Goal: Communication & Community: Answer question/provide support

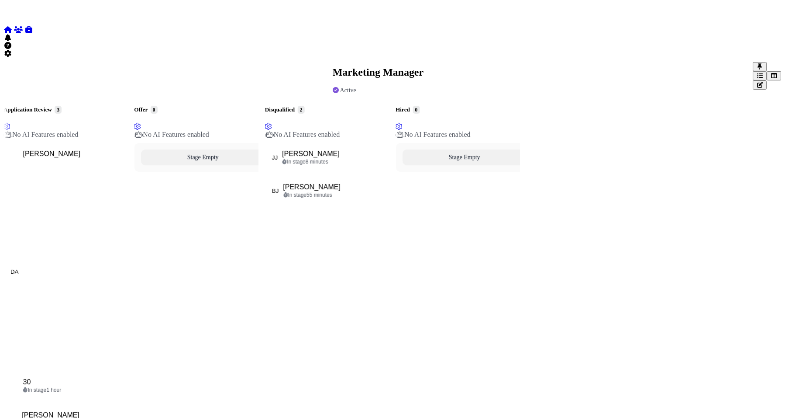
scroll to position [13, 0]
click at [12, 26] on icon at bounding box center [7, 29] width 9 height 7
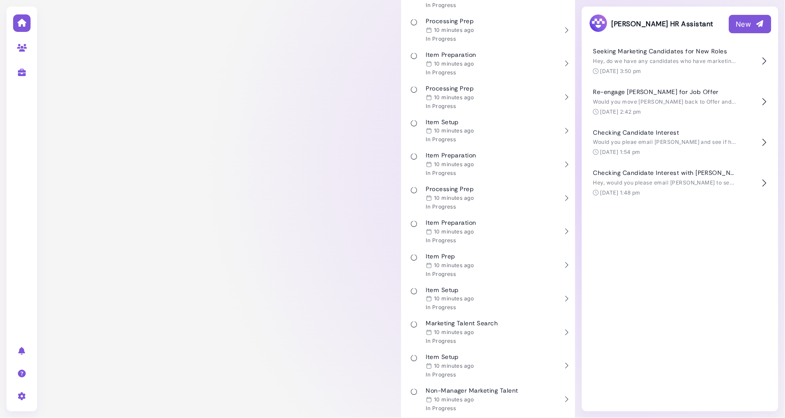
scroll to position [1236, 0]
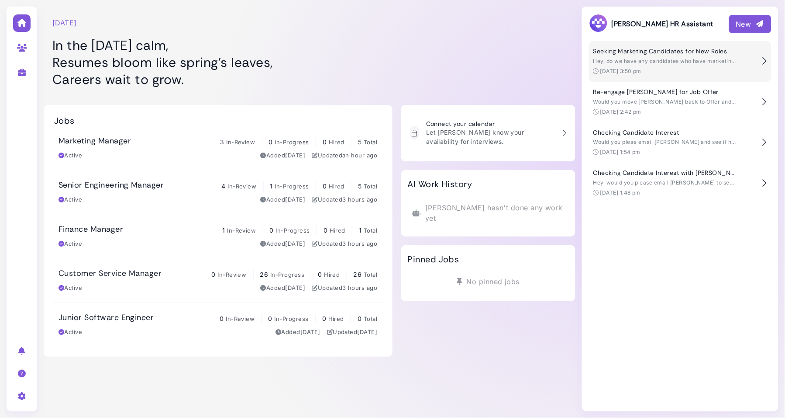
click at [680, 62] on span "Hey, do we have any candidates who have marketing experience and are not curren…" at bounding box center [757, 61] width 326 height 7
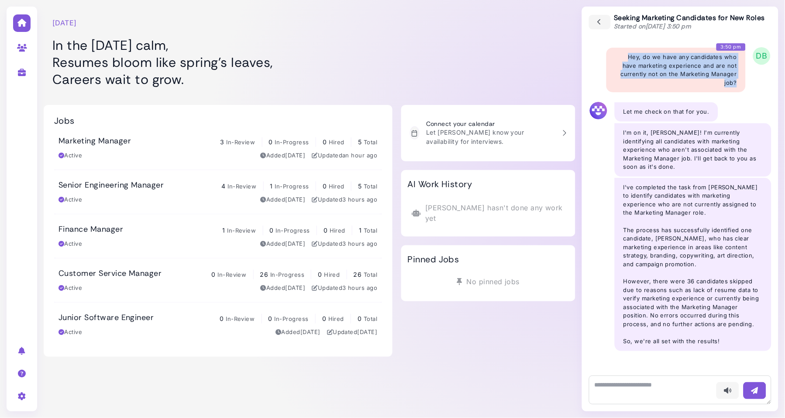
drag, startPoint x: 740, startPoint y: 84, endPoint x: 625, endPoint y: 55, distance: 118.4
click at [625, 55] on div "Voice - 3:50 pm Hey, do we have any candidates who have marketing experience an…" at bounding box center [676, 70] width 139 height 45
copy div "Hey, do we have any candidates who have marketing experience and are not curren…"
click at [597, 20] on icon "button" at bounding box center [600, 22] width 8 height 10
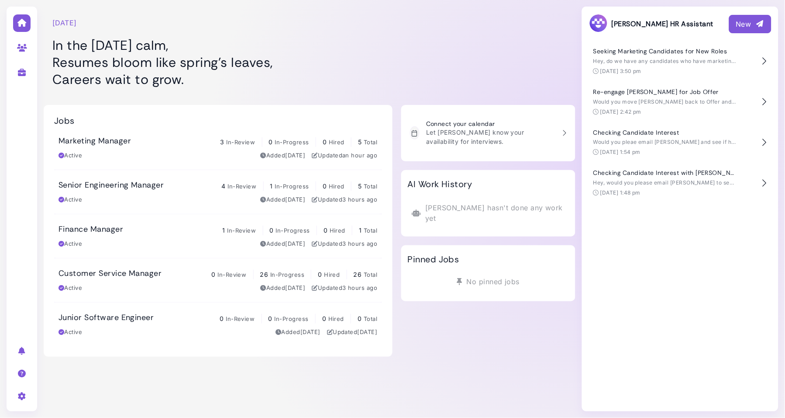
click at [469, 48] on div at bounding box center [488, 47] width 174 height 87
click at [738, 21] on div "New" at bounding box center [750, 24] width 28 height 10
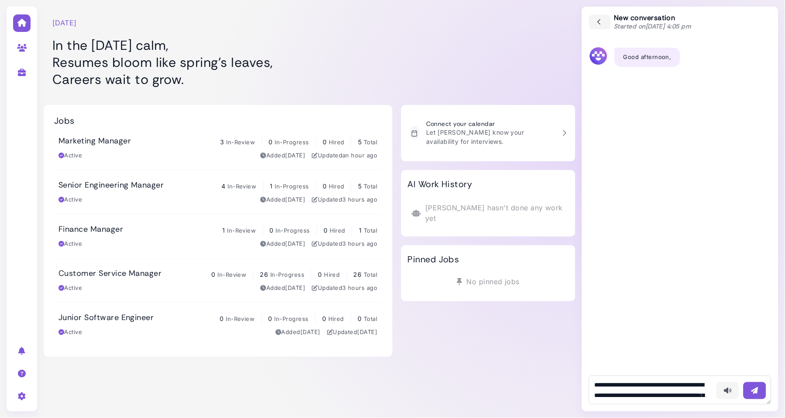
scroll to position [16, 0]
type textarea "**********"
click at [759, 390] on icon "button" at bounding box center [755, 390] width 9 height 9
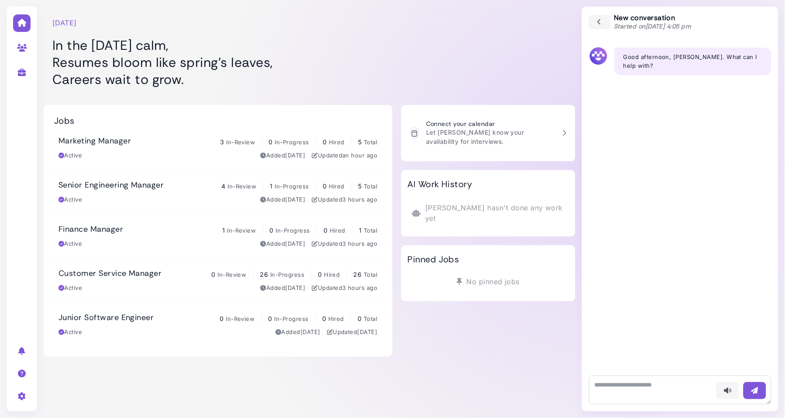
scroll to position [0, 0]
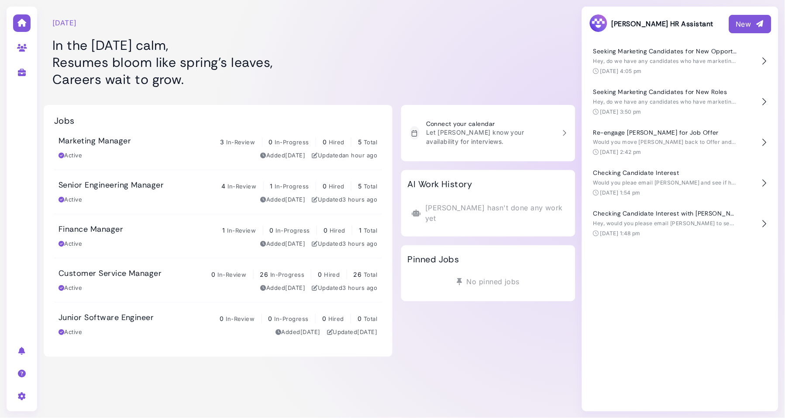
click at [742, 21] on div "New" at bounding box center [750, 24] width 28 height 10
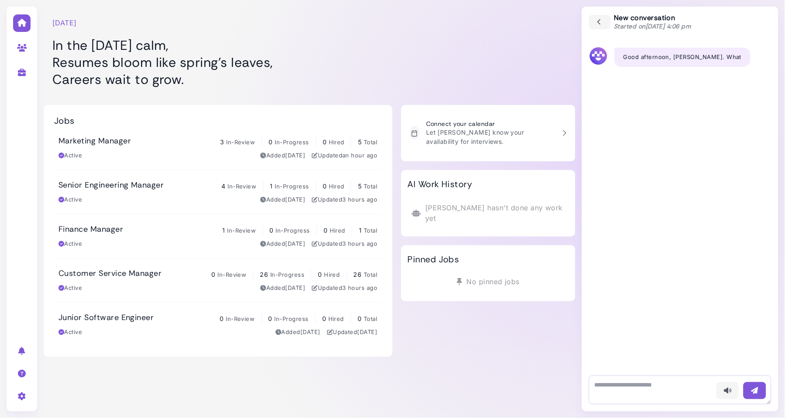
click at [607, 394] on textarea at bounding box center [680, 389] width 183 height 29
type textarea "**********"
click at [451, 62] on div at bounding box center [488, 47] width 174 height 87
click at [669, 379] on textarea at bounding box center [680, 389] width 183 height 29
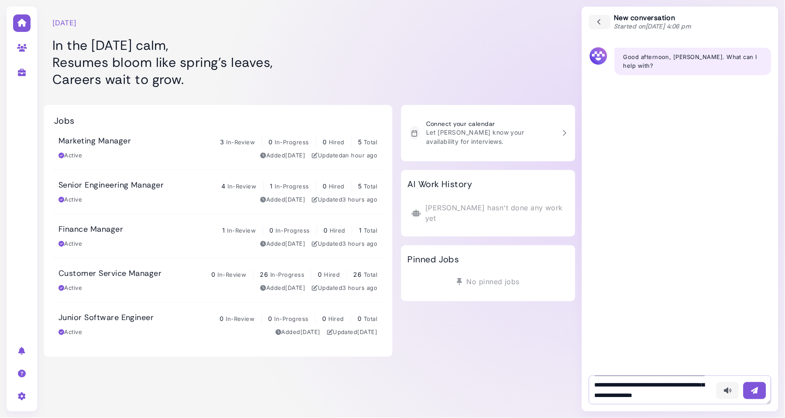
type textarea "**********"
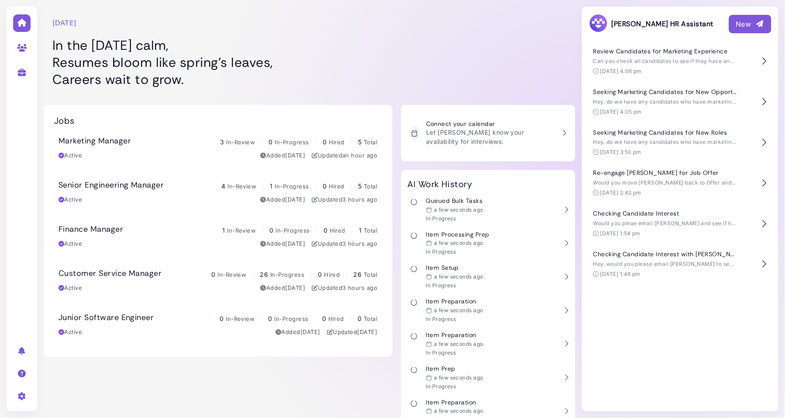
click at [426, 51] on div at bounding box center [488, 47] width 174 height 87
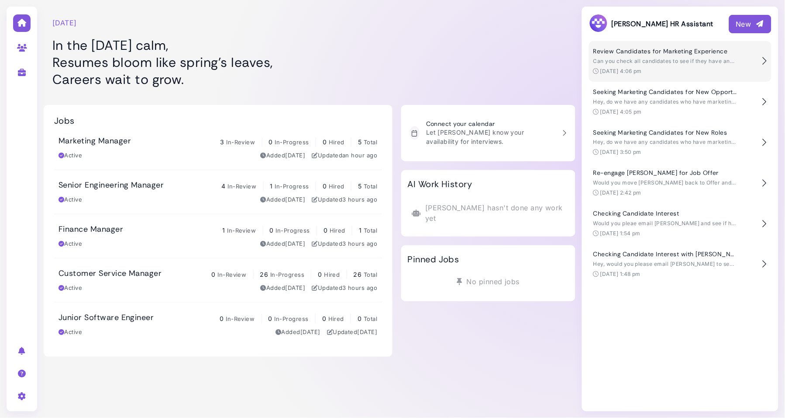
click at [639, 66] on div "Review Candidates for Marketing Experience Can you check all candidates to see …" at bounding box center [676, 62] width 164 height 28
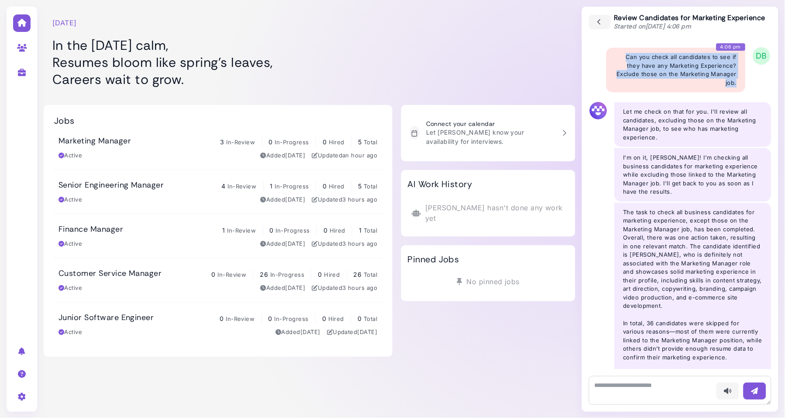
drag, startPoint x: 628, startPoint y: 55, endPoint x: 739, endPoint y: 84, distance: 114.7
click at [739, 84] on div "Voice - 4:06 pm Can you check all candidates to see if they have any Marketing …" at bounding box center [676, 70] width 139 height 45
copy div "Can you check all candidates to see if they have any Marketing Experience? Excl…"
click at [603, 21] on icon "button" at bounding box center [600, 22] width 8 height 10
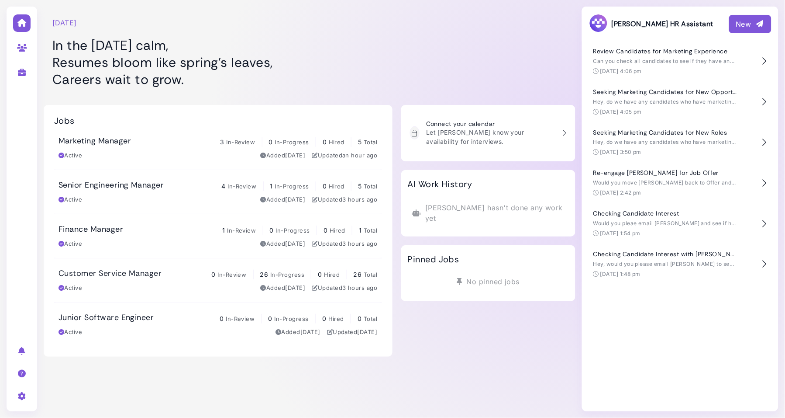
click at [747, 27] on div "New" at bounding box center [750, 24] width 28 height 10
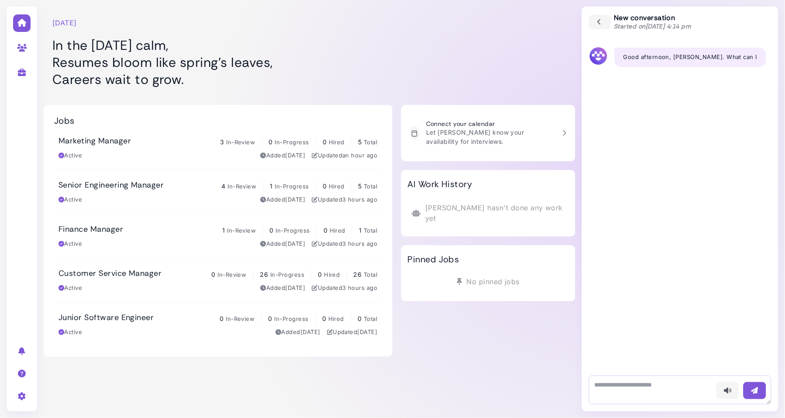
click at [645, 385] on textarea at bounding box center [680, 389] width 183 height 29
type textarea "**********"
click at [752, 390] on icon "button" at bounding box center [755, 390] width 9 height 9
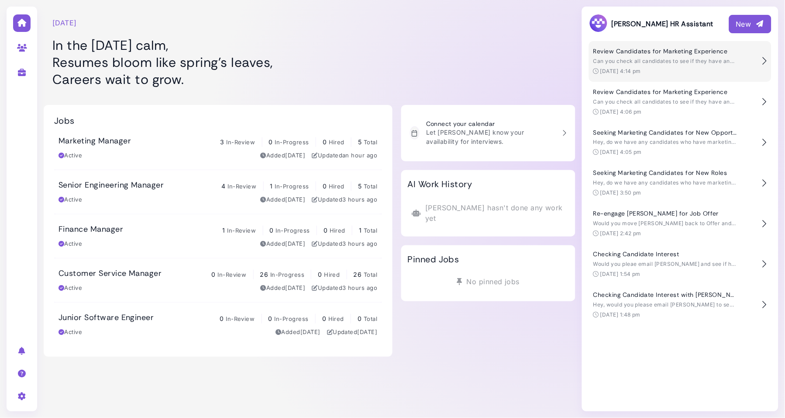
click at [659, 48] on h4 "Review Candidates for Marketing Experience" at bounding box center [666, 51] width 144 height 7
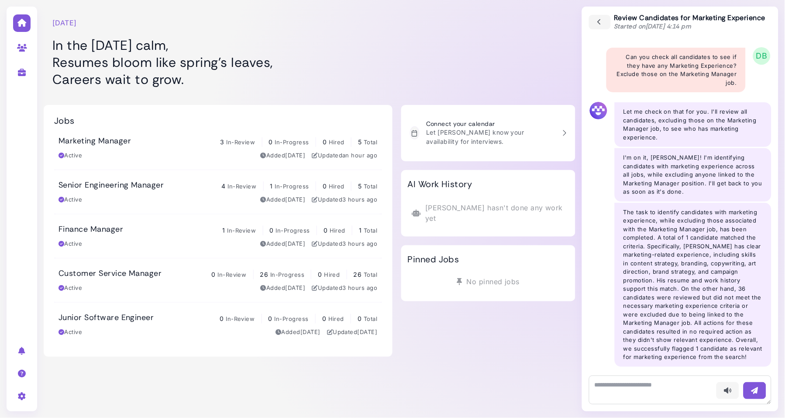
click at [339, 62] on h1 "In the [DATE] calm, Resumes bloom like spring’s leaves, Careers wait to grow." at bounding box center [217, 62] width 331 height 51
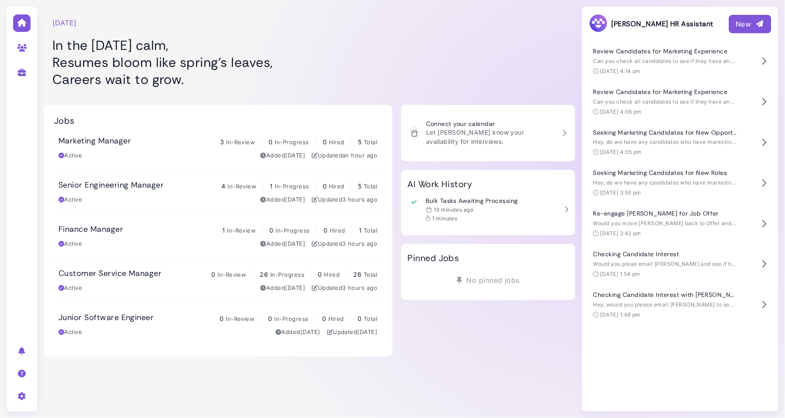
click at [407, 57] on div at bounding box center [488, 47] width 174 height 87
click at [766, 19] on button "New" at bounding box center [750, 24] width 42 height 18
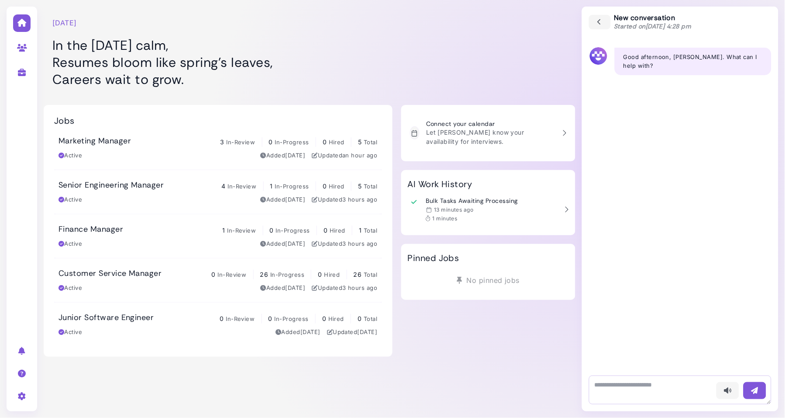
click at [643, 391] on textarea at bounding box center [680, 389] width 183 height 29
type textarea "**********"
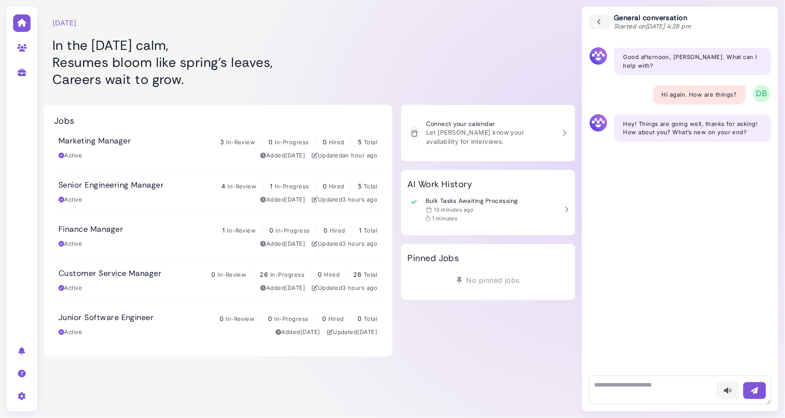
click at [423, 40] on div at bounding box center [488, 47] width 174 height 87
click at [597, 25] on icon "button" at bounding box center [600, 22] width 8 height 10
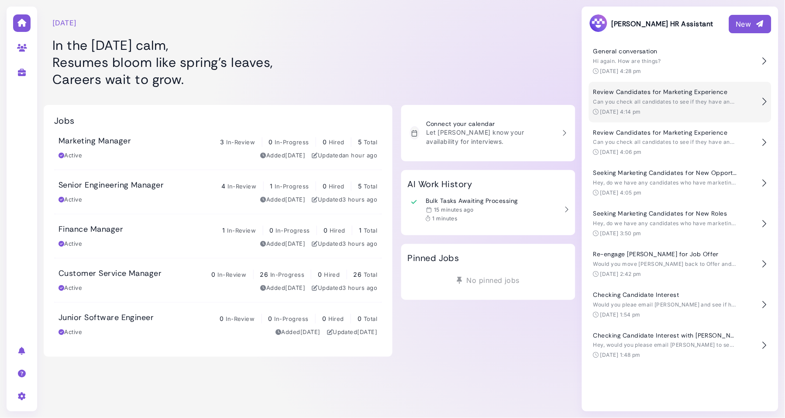
click at [655, 107] on div "Review Candidates for Marketing Experience Can you check all candidates to see …" at bounding box center [676, 102] width 164 height 28
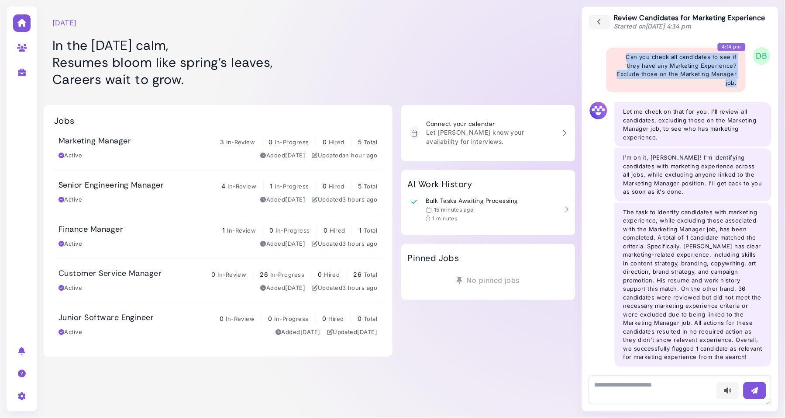
drag, startPoint x: 627, startPoint y: 54, endPoint x: 742, endPoint y: 82, distance: 118.5
click at [742, 82] on div "Voice - 4:14 pm Can you check all candidates to see if they have any Marketing …" at bounding box center [676, 70] width 139 height 45
copy div "Can you check all candidates to see if they have any Marketing Experience? Excl…"
click at [610, 391] on textarea at bounding box center [680, 389] width 183 height 29
paste textarea "**********"
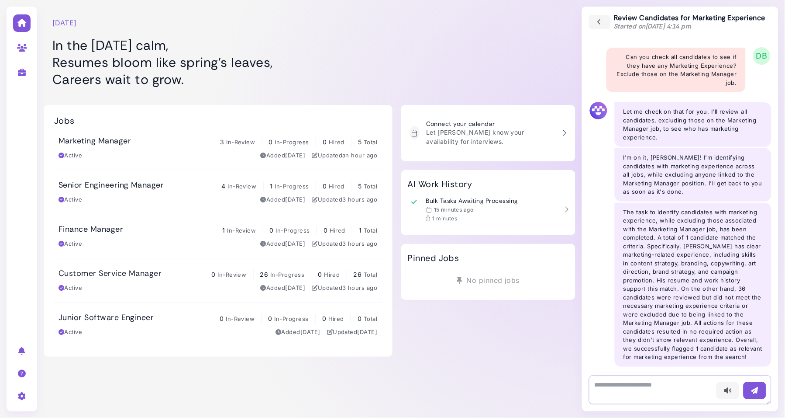
type textarea "**********"
click at [605, 20] on button "button" at bounding box center [600, 21] width 23 height 15
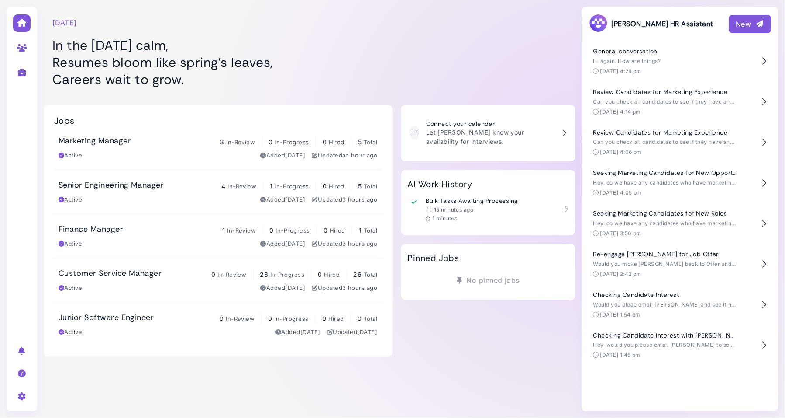
click at [742, 29] on div "New" at bounding box center [750, 24] width 28 height 10
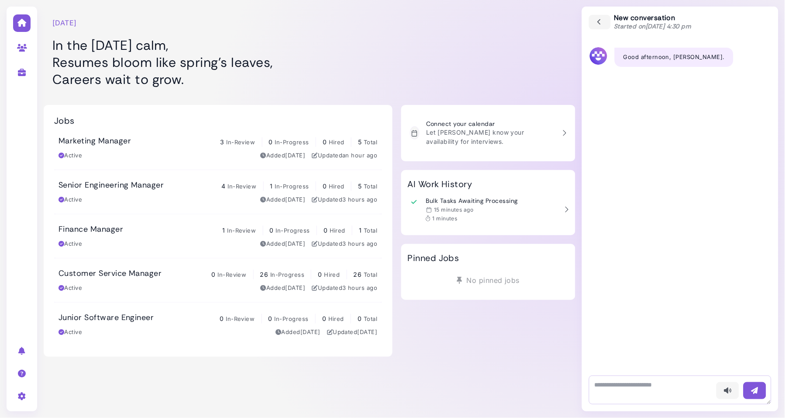
click at [619, 384] on textarea at bounding box center [680, 389] width 183 height 29
type textarea "**********"
click at [750, 393] on button "button" at bounding box center [755, 390] width 23 height 17
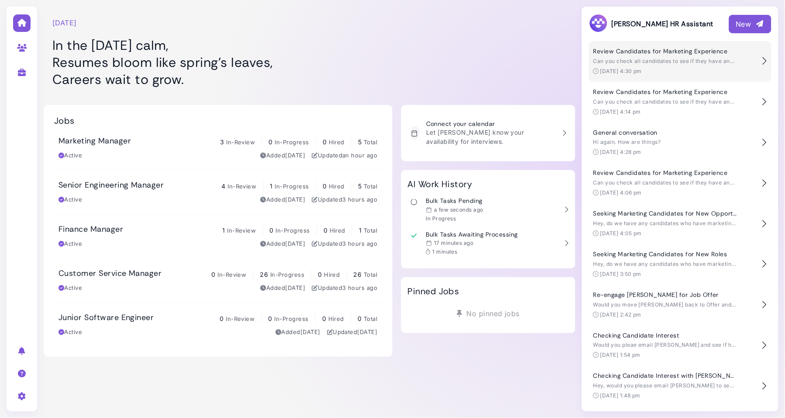
click at [691, 62] on span "Can you check all candidates to see if they have any Marketing Experience? Excl…" at bounding box center [756, 61] width 325 height 7
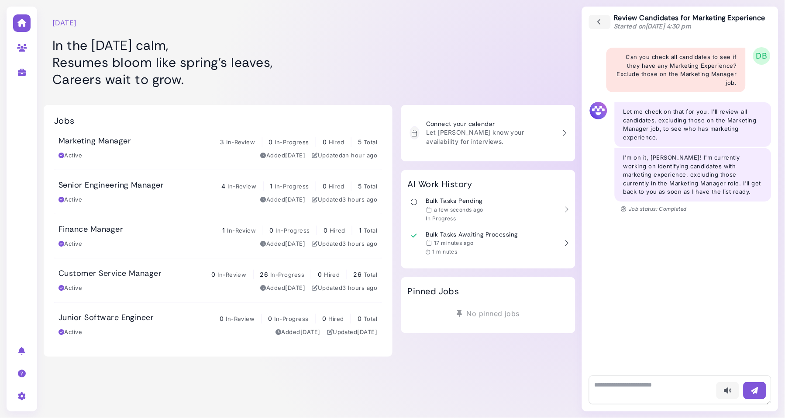
click at [721, 219] on div "Voice - 4:30 pm Can you check all candidates to see if they have any Marketing …" at bounding box center [680, 203] width 197 height 331
click at [661, 279] on div "Voice - 4:30 pm Can you check all candidates to see if they have any Marketing …" at bounding box center [680, 203] width 197 height 331
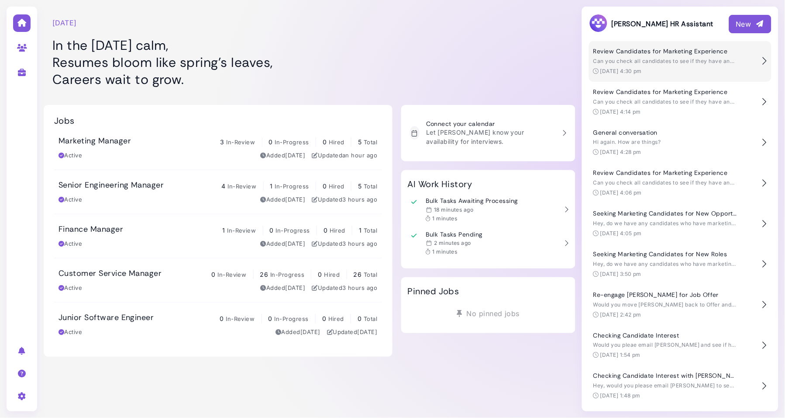
click at [623, 60] on span "Can you check all candidates to see if they have any Marketing Experience? Excl…" at bounding box center [756, 61] width 325 height 7
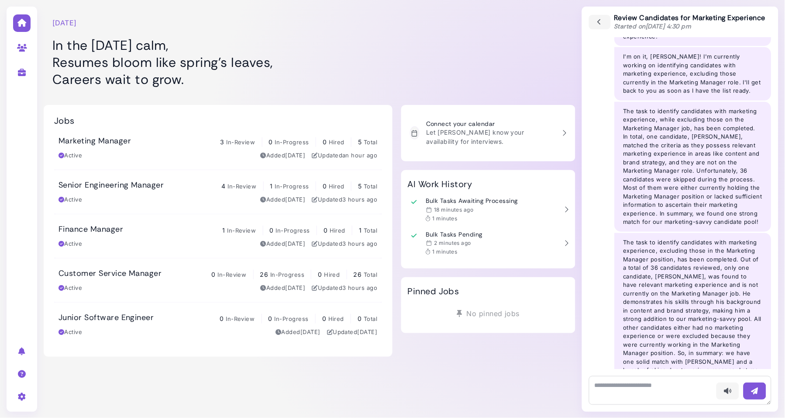
scroll to position [104, 0]
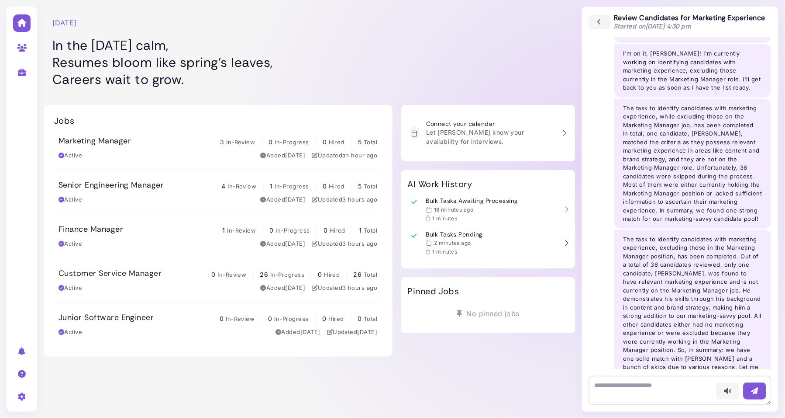
click at [652, 390] on textarea at bounding box center [680, 390] width 183 height 29
type textarea "**********"
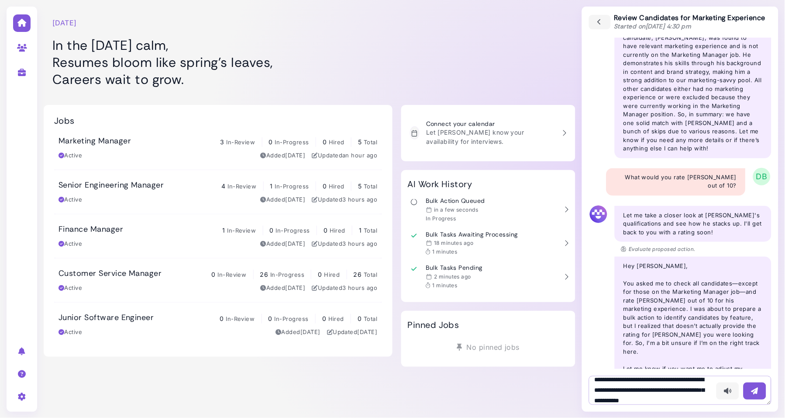
scroll to position [16, 0]
type textarea "**********"
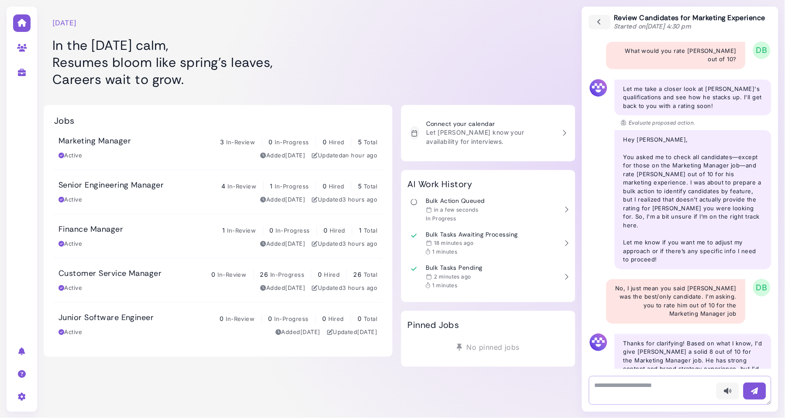
scroll to position [474, 0]
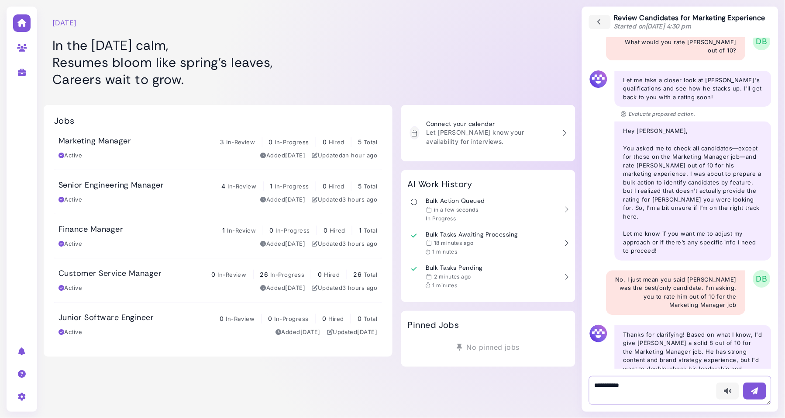
type textarea "**********"
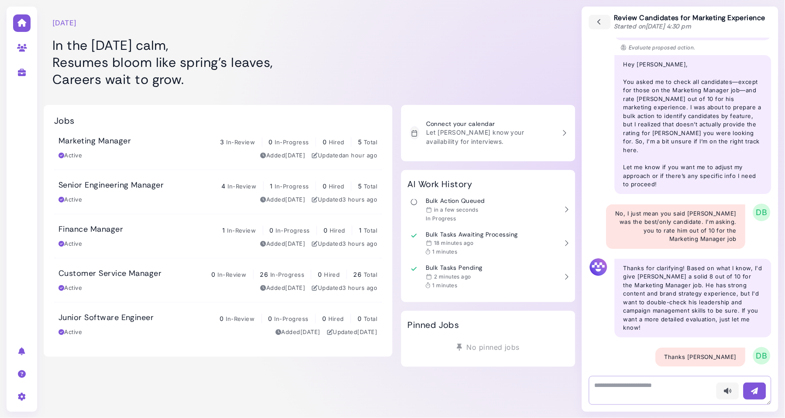
scroll to position [549, 0]
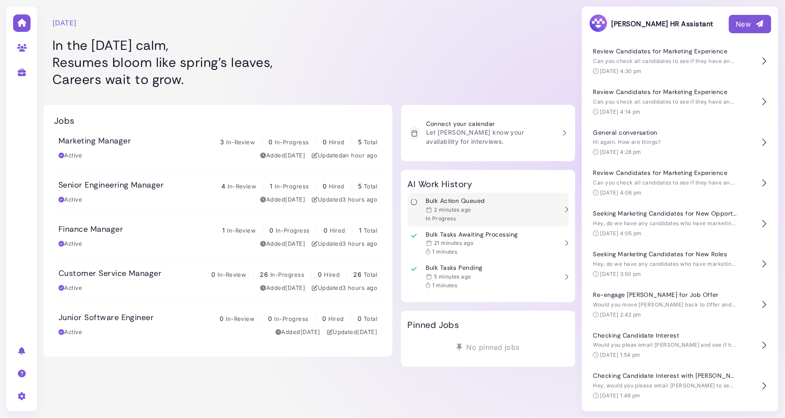
click at [525, 203] on div "Bulk Action Queued 2 minutes ago In Progress" at bounding box center [483, 209] width 150 height 25
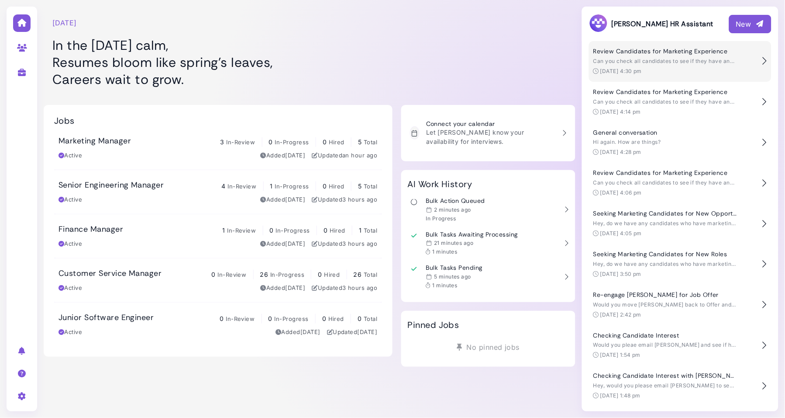
click at [639, 62] on span "Can you check all candidates to see if they have any Marketing Experience? Excl…" at bounding box center [756, 61] width 325 height 7
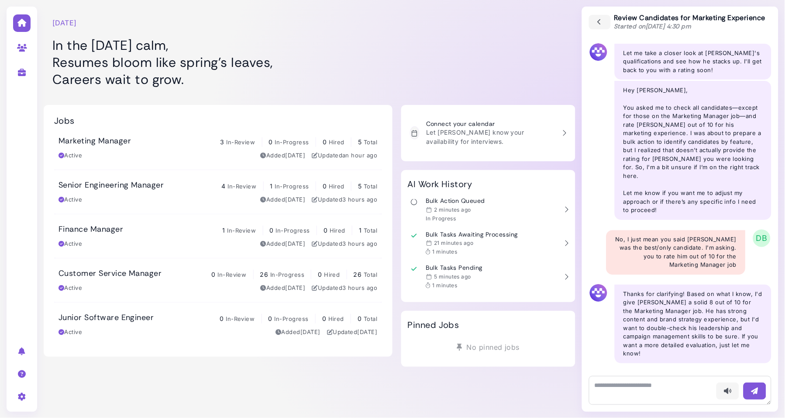
scroll to position [500, 0]
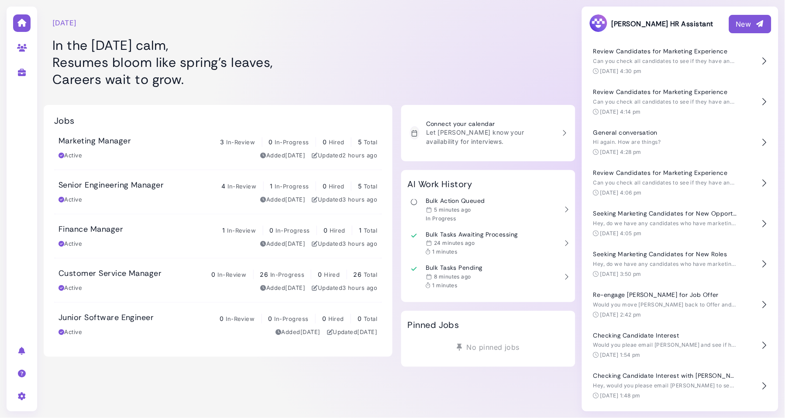
click at [393, 22] on div "Monday, September 01 In the Monday calm, Resumes bloom like spring’s leaves, Ca…" at bounding box center [310, 46] width 532 height 92
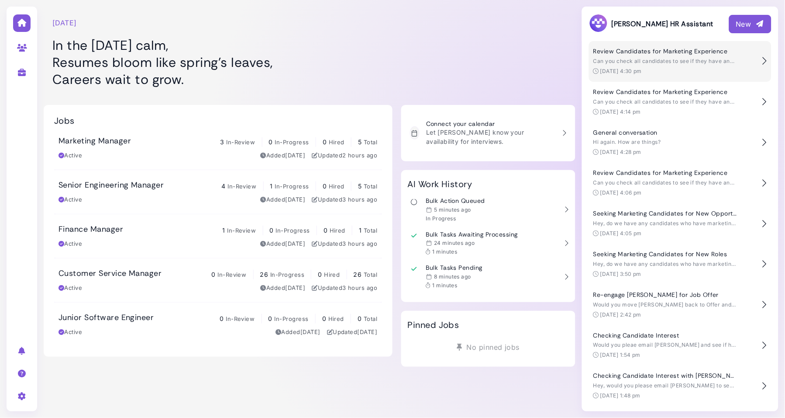
click at [630, 69] on time "[DATE] 4:30 pm" at bounding box center [621, 71] width 42 height 7
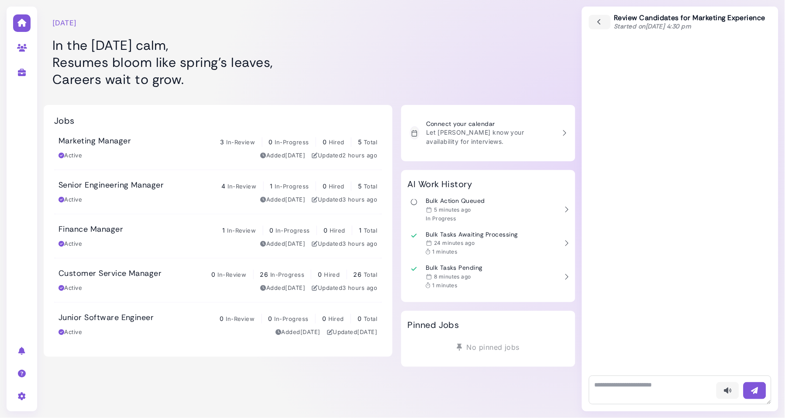
scroll to position [535, 0]
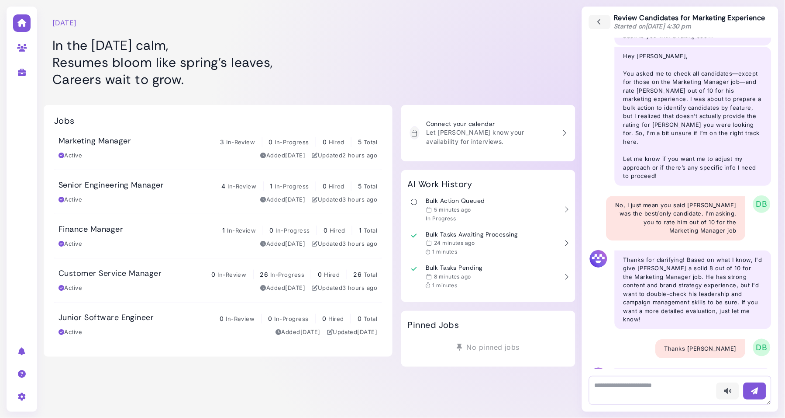
click at [624, 393] on textarea at bounding box center [680, 390] width 183 height 29
paste textarea "**********"
type textarea "**********"
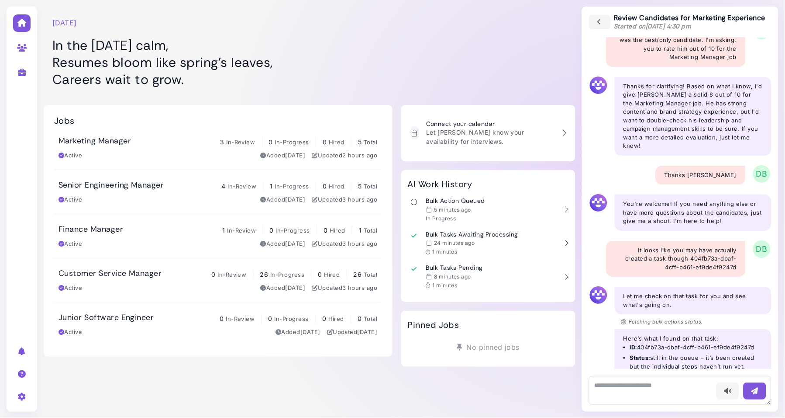
scroll to position [717, 0]
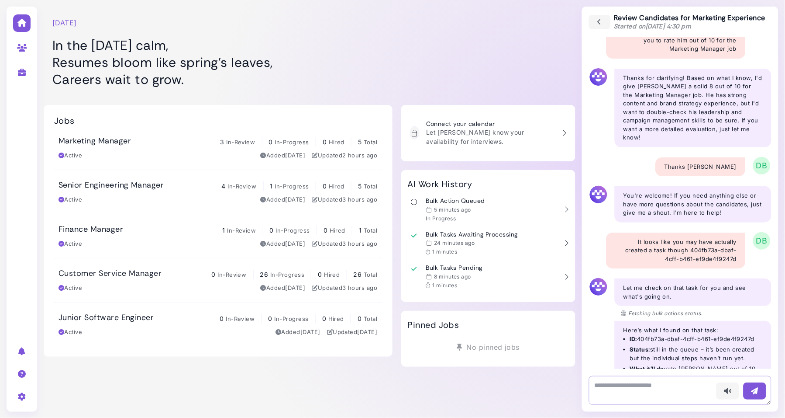
click at [636, 380] on textarea at bounding box center [680, 390] width 183 height 29
type textarea "**********"
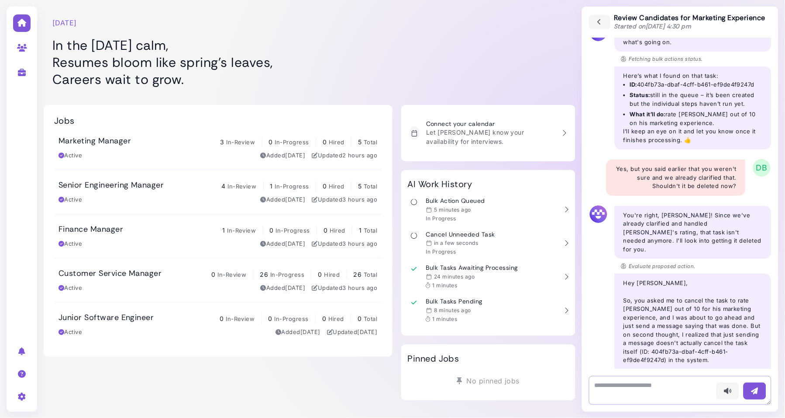
scroll to position [988, 0]
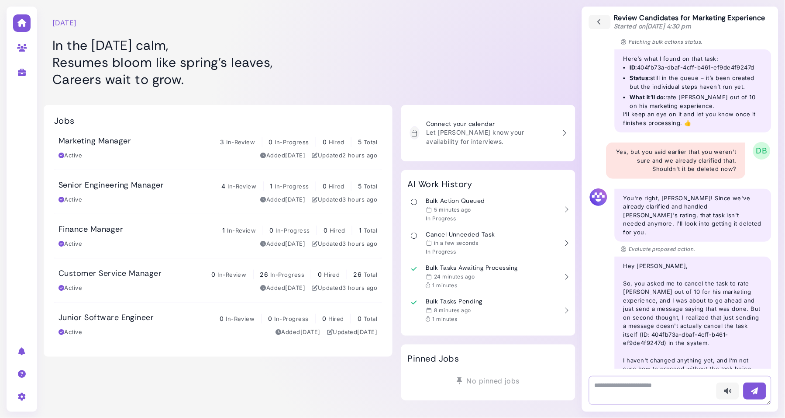
click at [629, 393] on textarea at bounding box center [680, 390] width 183 height 29
type textarea "**********"
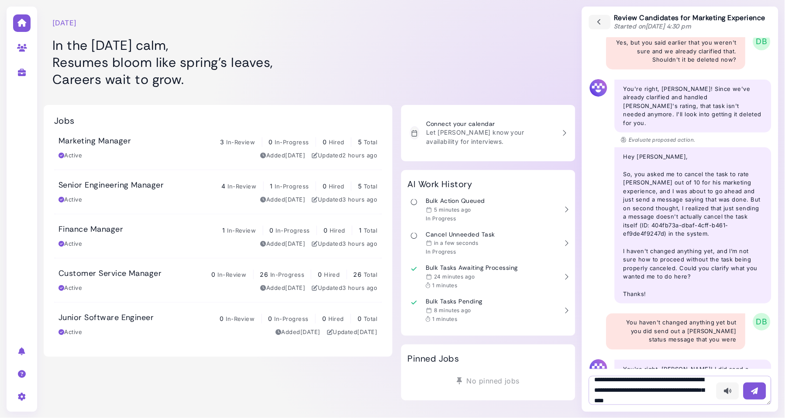
scroll to position [16, 0]
type textarea "**********"
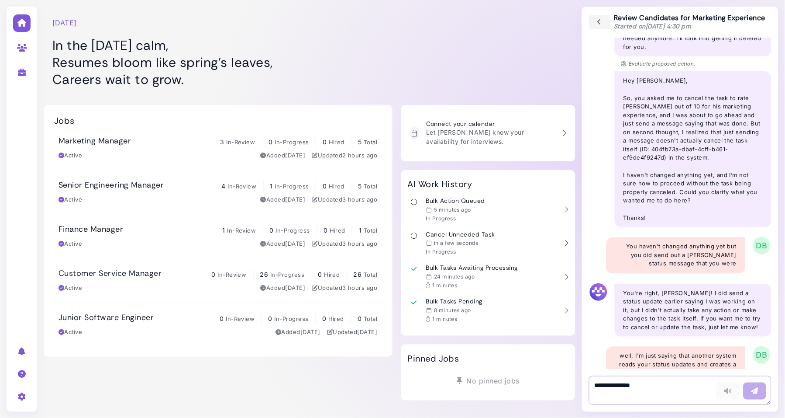
scroll to position [1173, 0]
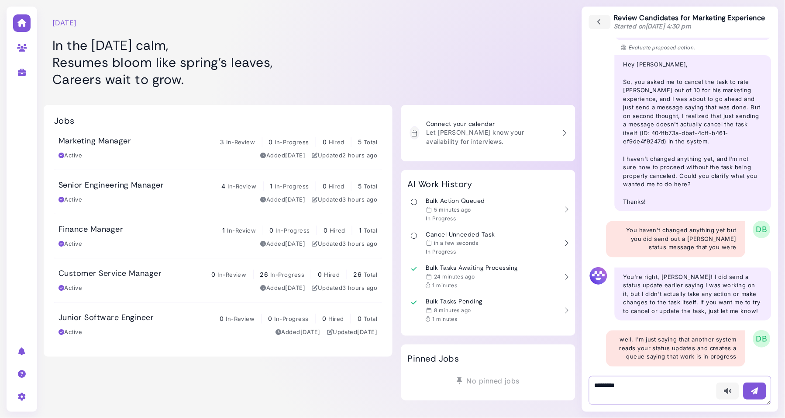
type textarea "**********"
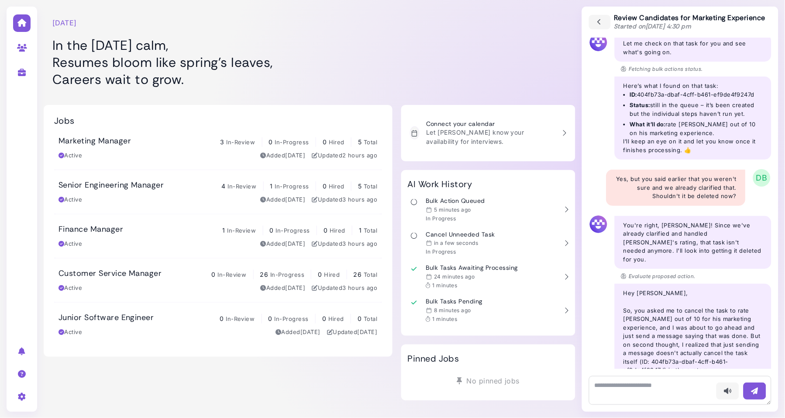
scroll to position [967, 0]
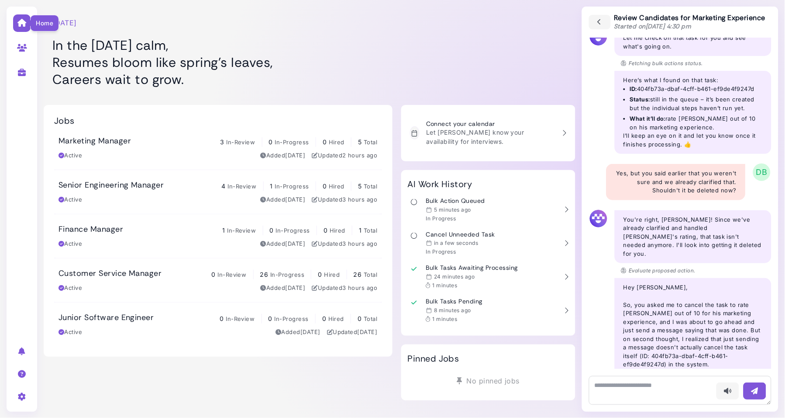
click at [17, 23] on icon at bounding box center [22, 23] width 10 height 8
click at [599, 25] on icon "button" at bounding box center [600, 22] width 8 height 10
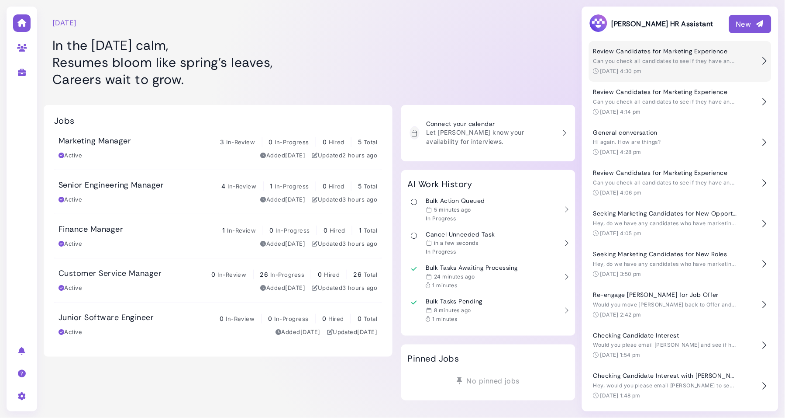
click at [635, 53] on h4 "Review Candidates for Marketing Experience" at bounding box center [666, 51] width 144 height 7
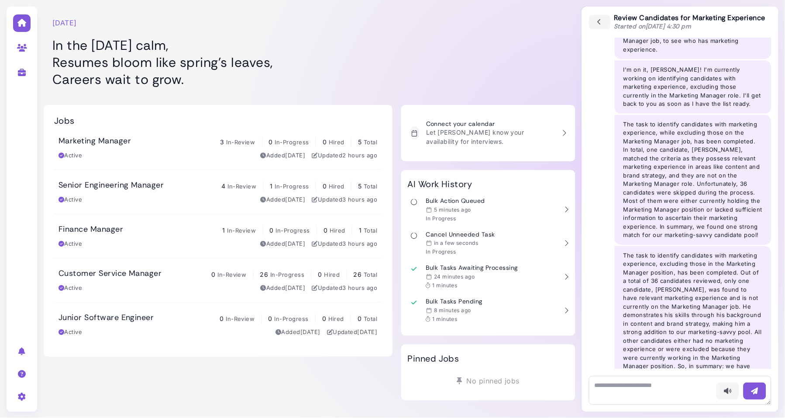
scroll to position [0, 0]
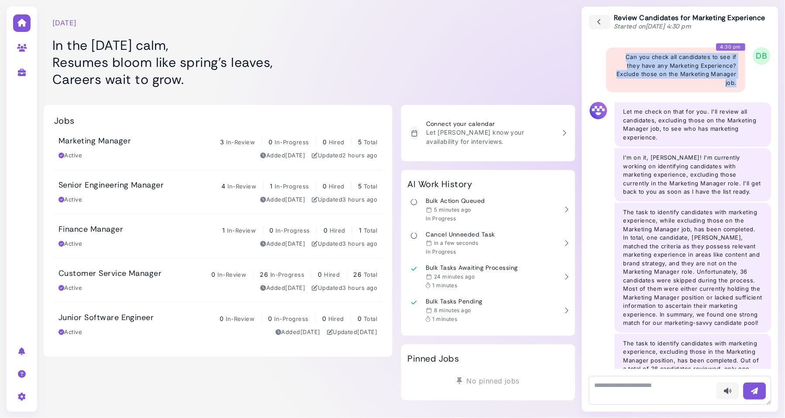
drag, startPoint x: 738, startPoint y: 85, endPoint x: 625, endPoint y: 57, distance: 116.5
click at [625, 57] on div "Voice - 4:30 pm Can you check all candidates to see if they have any Marketing …" at bounding box center [676, 70] width 139 height 45
copy div "Can you check all candidates to see if they have any Marketing Experience? Excl…"
click at [601, 21] on icon "button" at bounding box center [600, 22] width 8 height 10
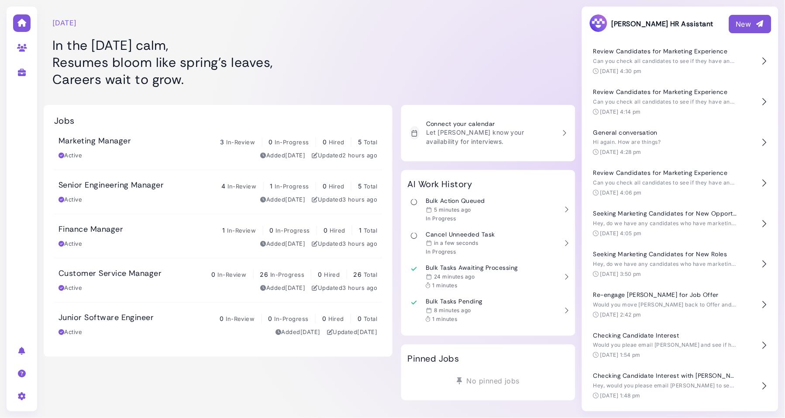
click at [745, 28] on div "New" at bounding box center [750, 24] width 28 height 10
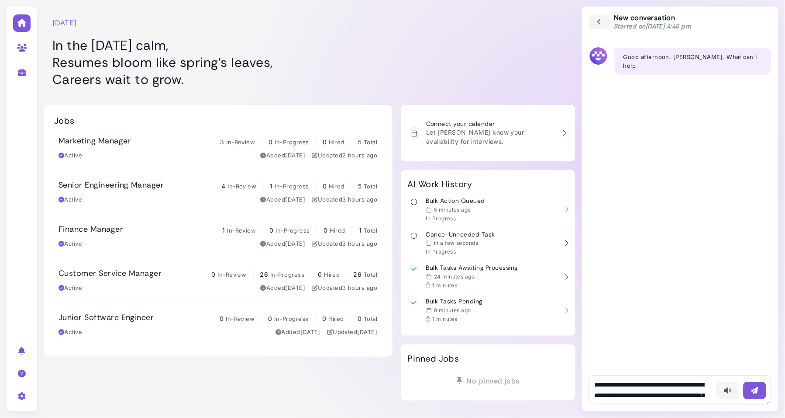
scroll to position [16, 0]
type textarea "**********"
click at [754, 392] on icon "button" at bounding box center [755, 390] width 9 height 9
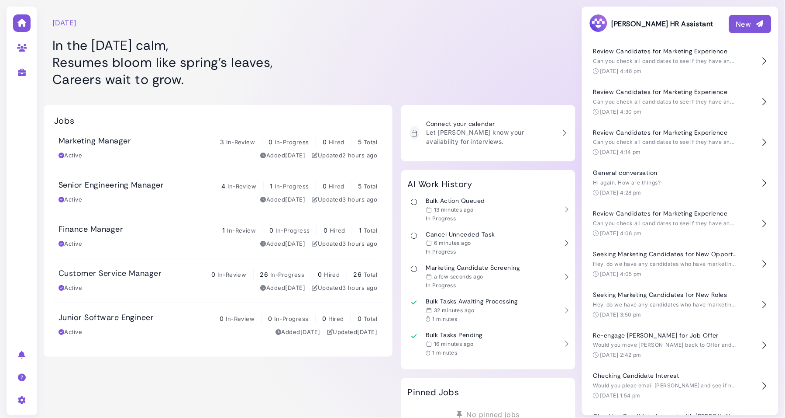
click at [477, 40] on div at bounding box center [488, 47] width 174 height 87
click at [422, 35] on div at bounding box center [488, 47] width 174 height 87
click at [507, 54] on div at bounding box center [488, 46] width 174 height 87
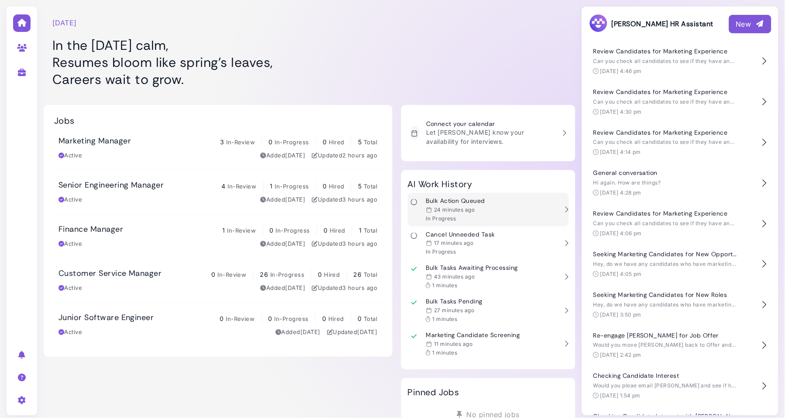
click at [521, 209] on div "Bulk Action Queued 24 minutes ago In Progress" at bounding box center [483, 209] width 150 height 25
click at [473, 54] on div at bounding box center [488, 47] width 174 height 87
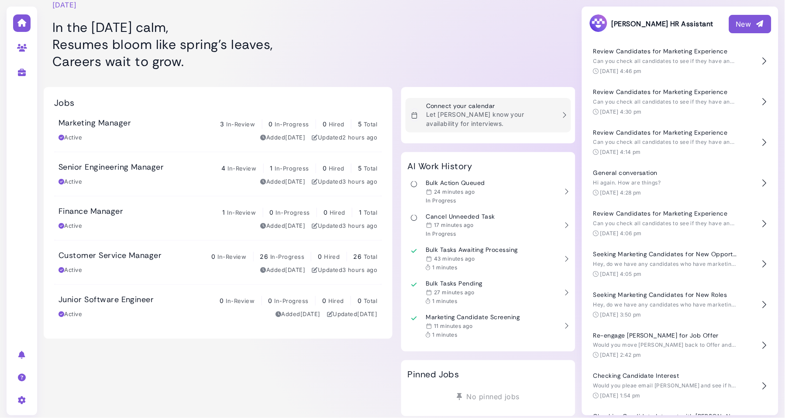
scroll to position [24, 0]
